Goal: Book appointment/travel/reservation

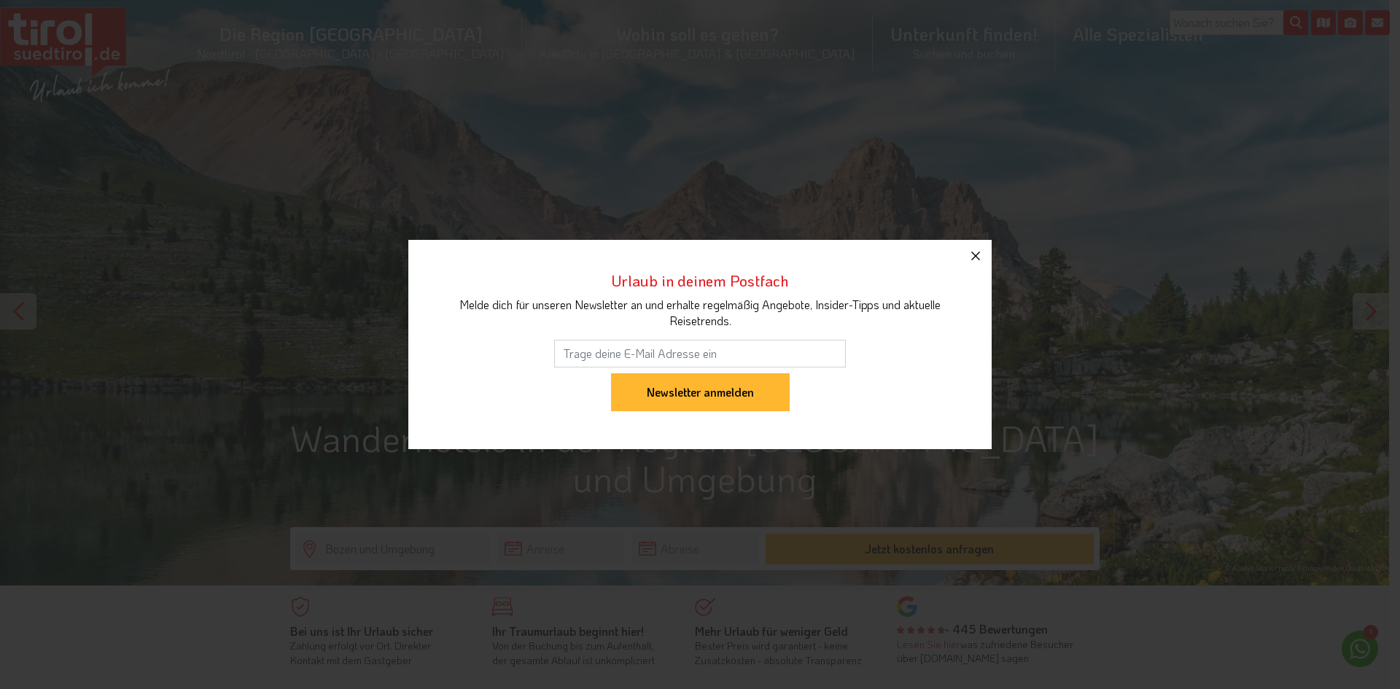
click at [979, 254] on icon "button" at bounding box center [975, 255] width 17 height 17
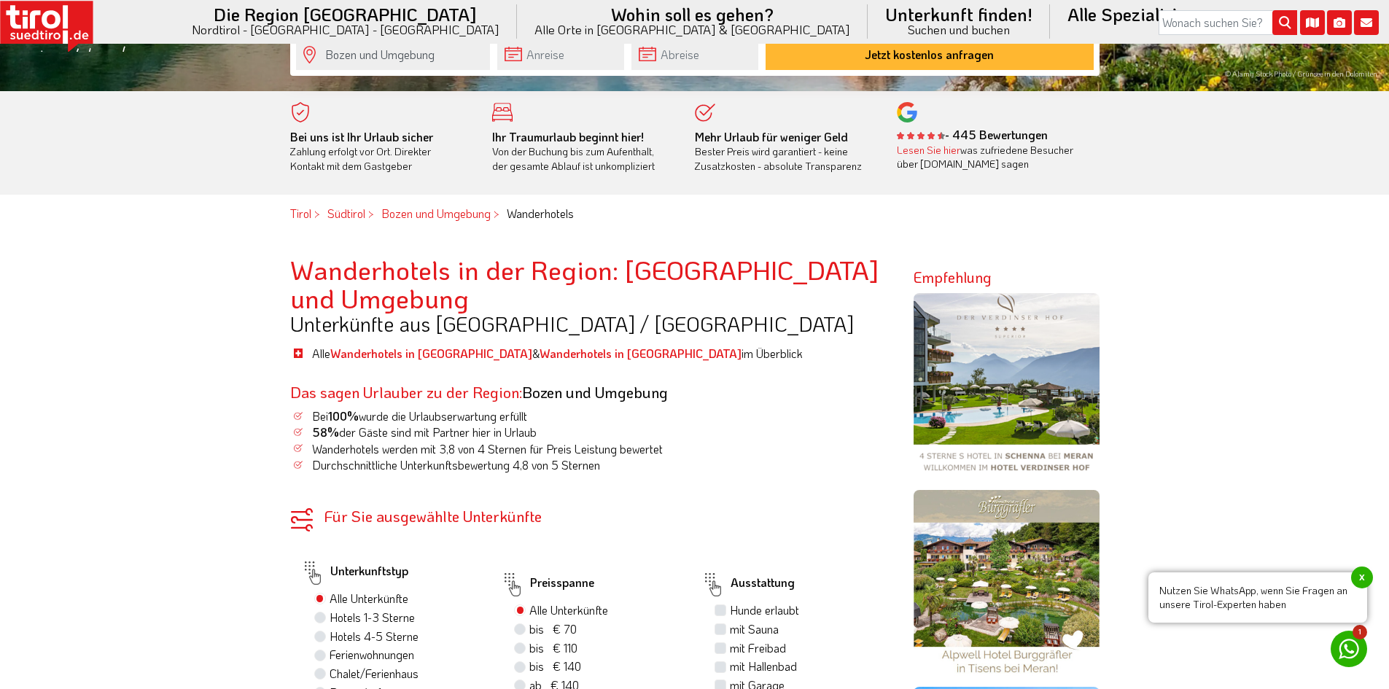
scroll to position [518, 0]
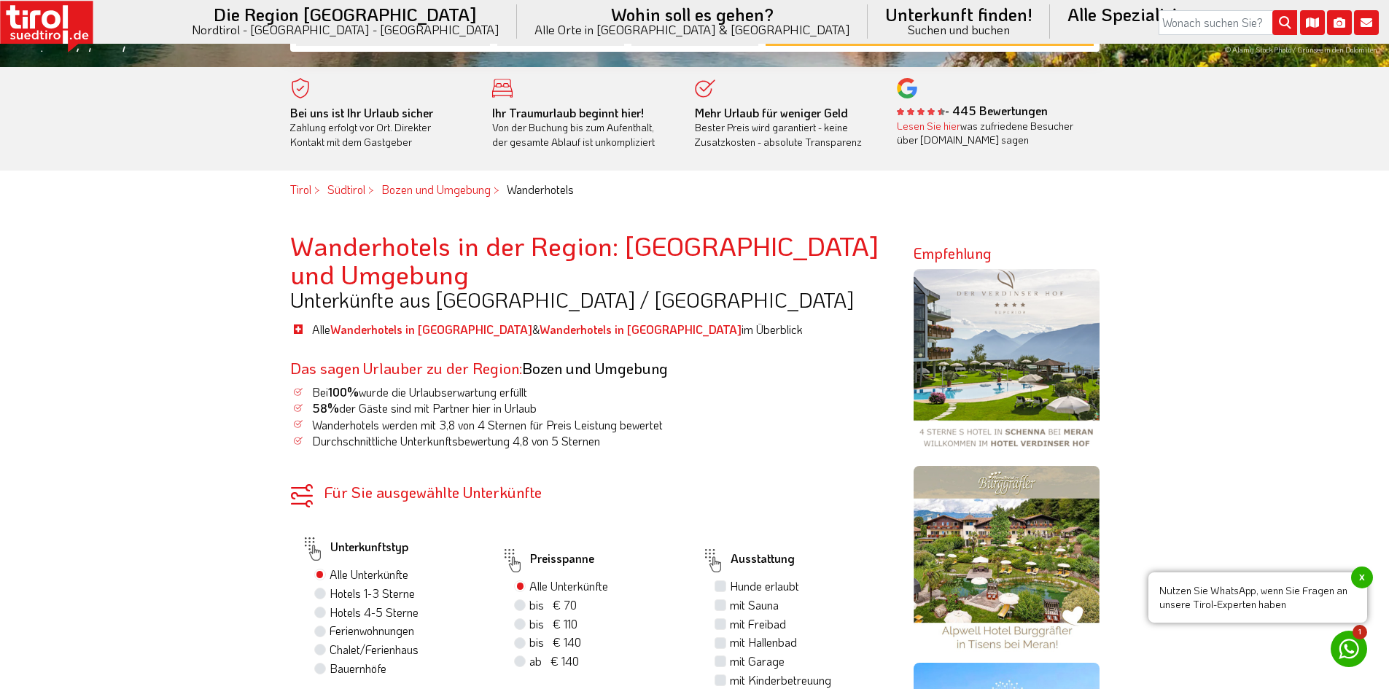
click at [330, 604] on label "Hotels 4-5 Sterne" at bounding box center [374, 612] width 89 height 16
click at [321, 607] on input "Hotels 4-5 Sterne" at bounding box center [321, 611] width 9 height 9
radio input "true"
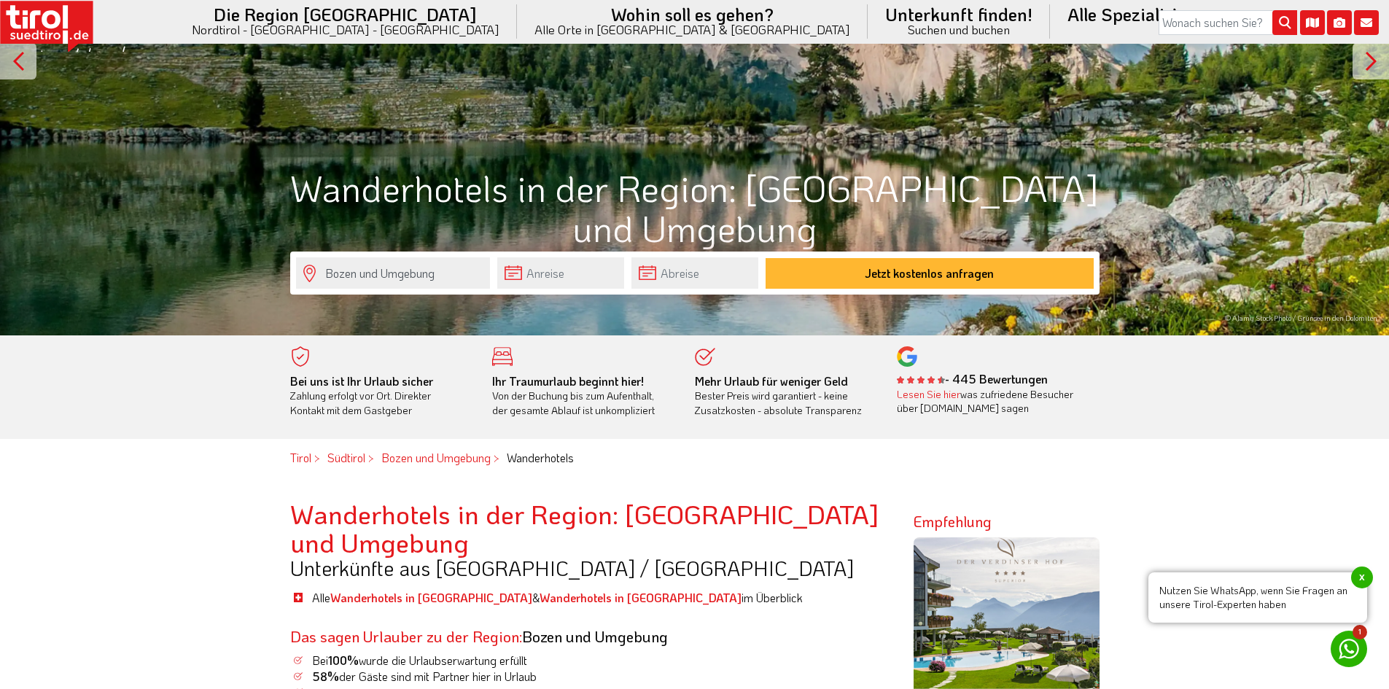
scroll to position [412, 0]
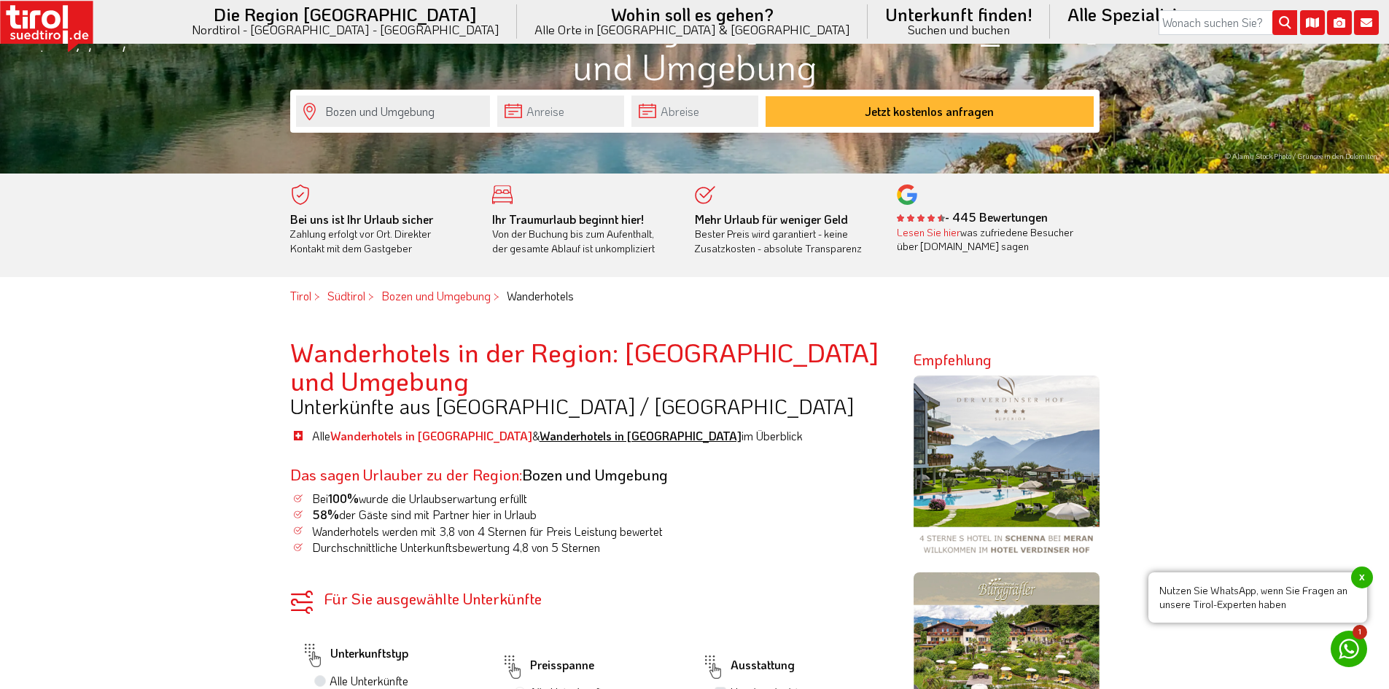
click at [539, 428] on link "Wanderhotels in [GEOGRAPHIC_DATA]" at bounding box center [640, 435] width 202 height 15
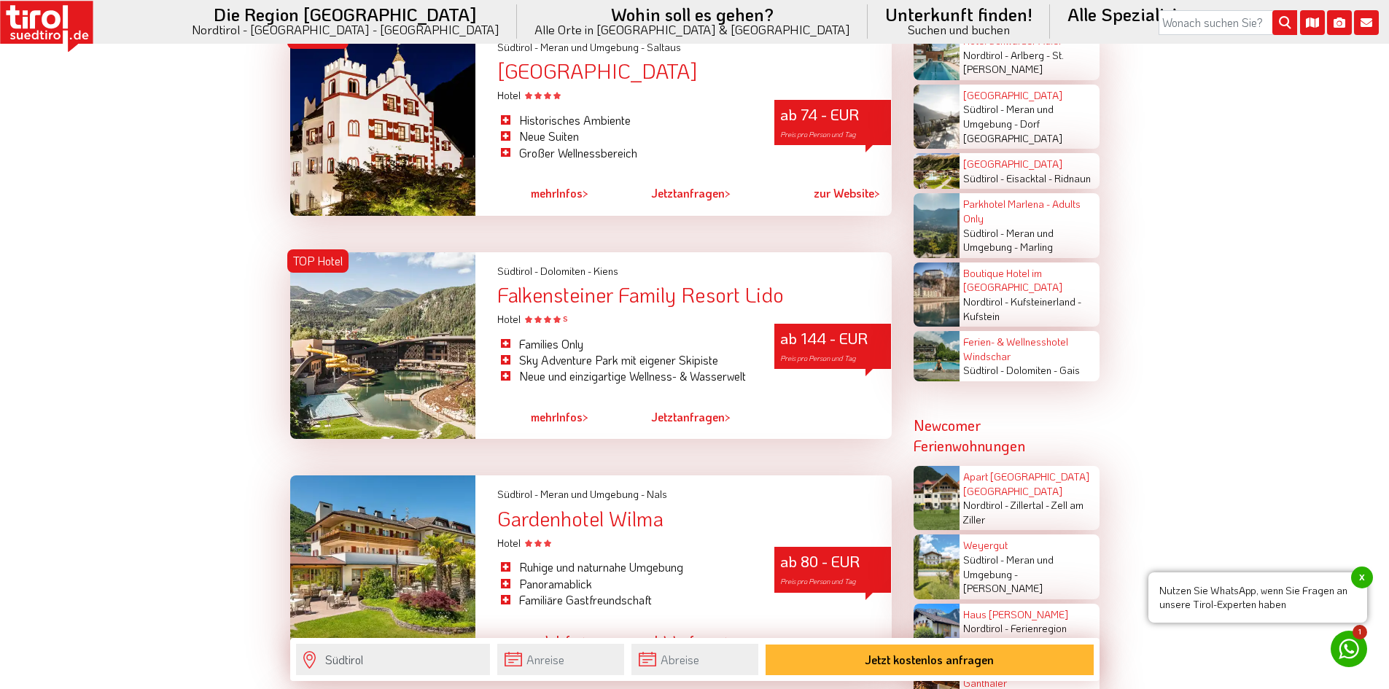
scroll to position [2426, 0]
